Goal: Check status: Check status

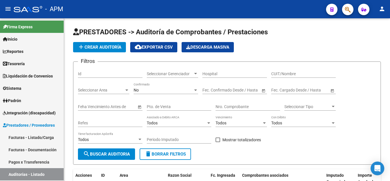
scroll to position [86, 0]
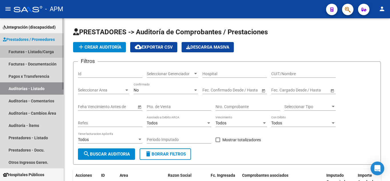
click at [35, 50] on link "Facturas - Listado/Carga" at bounding box center [32, 51] width 64 height 12
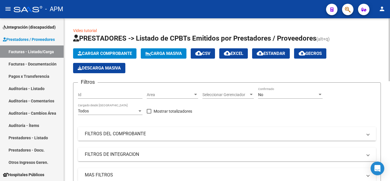
click at [207, 136] on mat-panel-title "FILTROS DEL COMPROBANTE" at bounding box center [224, 133] width 278 height 6
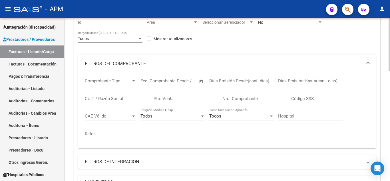
scroll to position [86, 0]
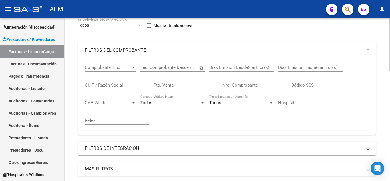
click at [109, 85] on input "CUIT / Razón Social" at bounding box center [117, 85] width 65 height 5
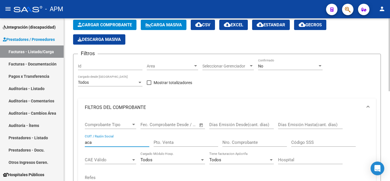
scroll to position [0, 0]
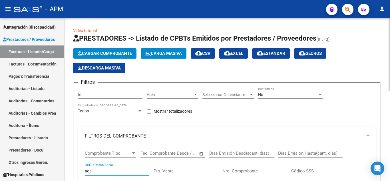
type input "aca"
click at [286, 91] on div "No Confirmado" at bounding box center [290, 92] width 65 height 11
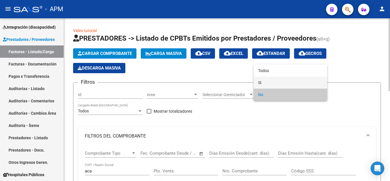
click at [289, 82] on span "Si" at bounding box center [290, 83] width 65 height 12
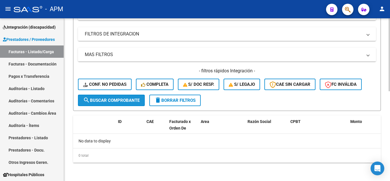
click at [123, 98] on span "search Buscar Comprobante" at bounding box center [111, 100] width 57 height 5
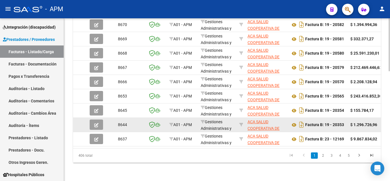
scroll to position [337, 0]
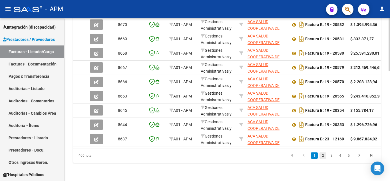
click at [324, 155] on link "2" at bounding box center [322, 155] width 7 height 6
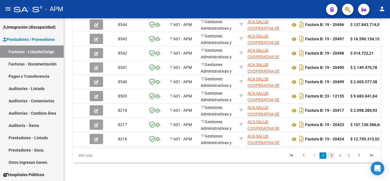
click at [330, 156] on link "3" at bounding box center [331, 155] width 7 height 6
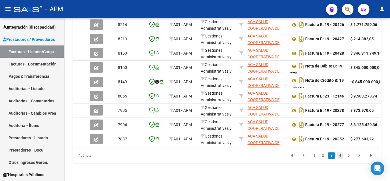
click at [339, 157] on link "4" at bounding box center [340, 155] width 7 height 6
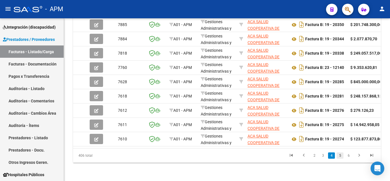
click at [340, 155] on link "5" at bounding box center [340, 155] width 7 height 6
